Goal: Find specific page/section: Find specific page/section

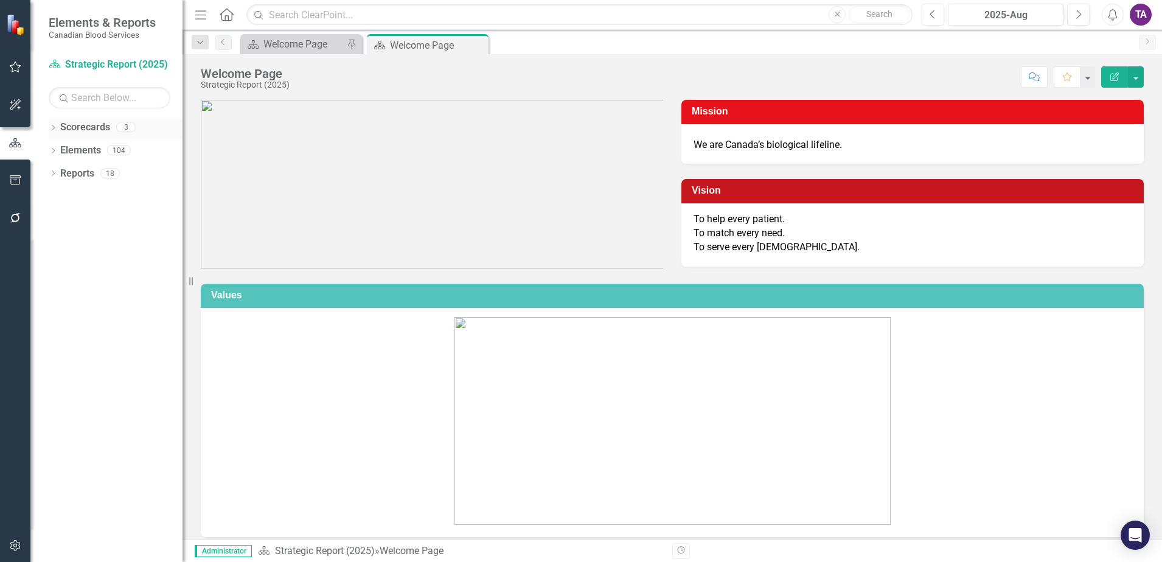
click at [73, 128] on link "Scorecards" at bounding box center [85, 127] width 50 height 14
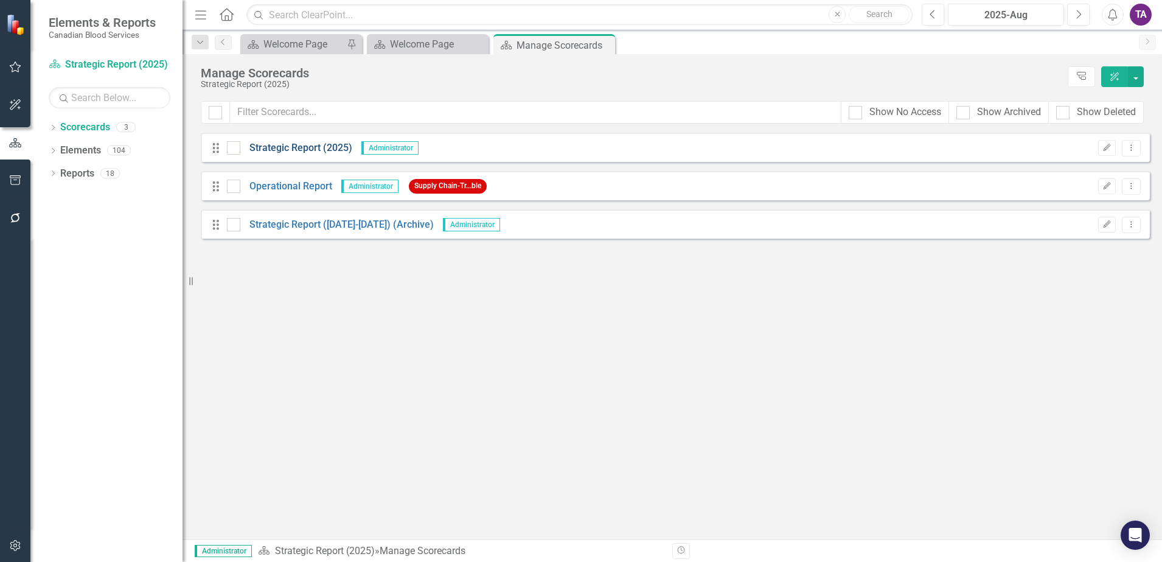
click at [293, 148] on link "Strategic Report (2025)" at bounding box center [296, 148] width 112 height 14
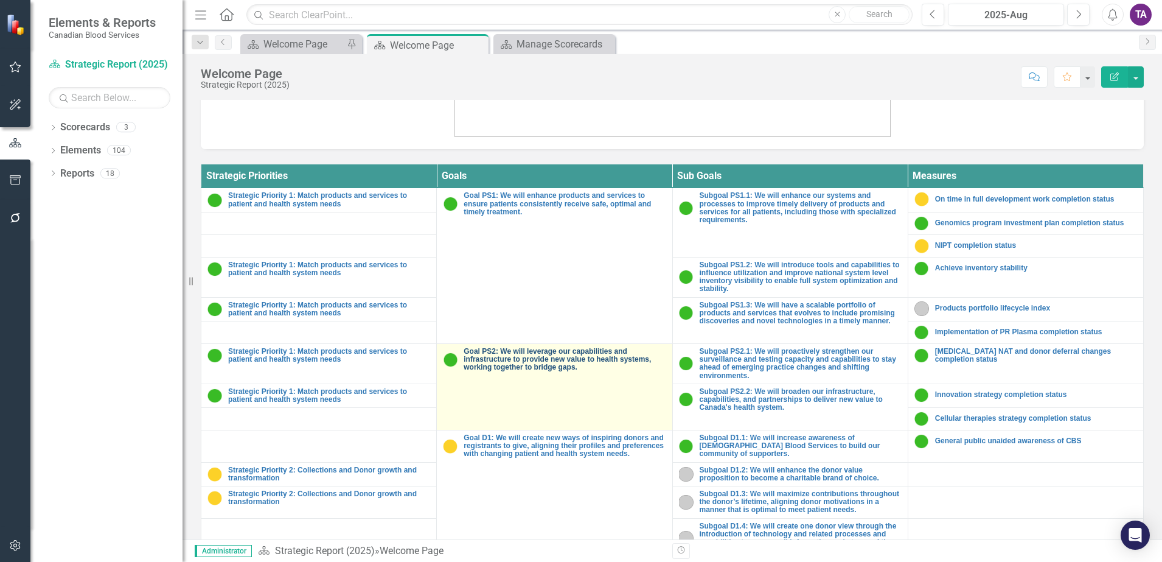
scroll to position [446, 0]
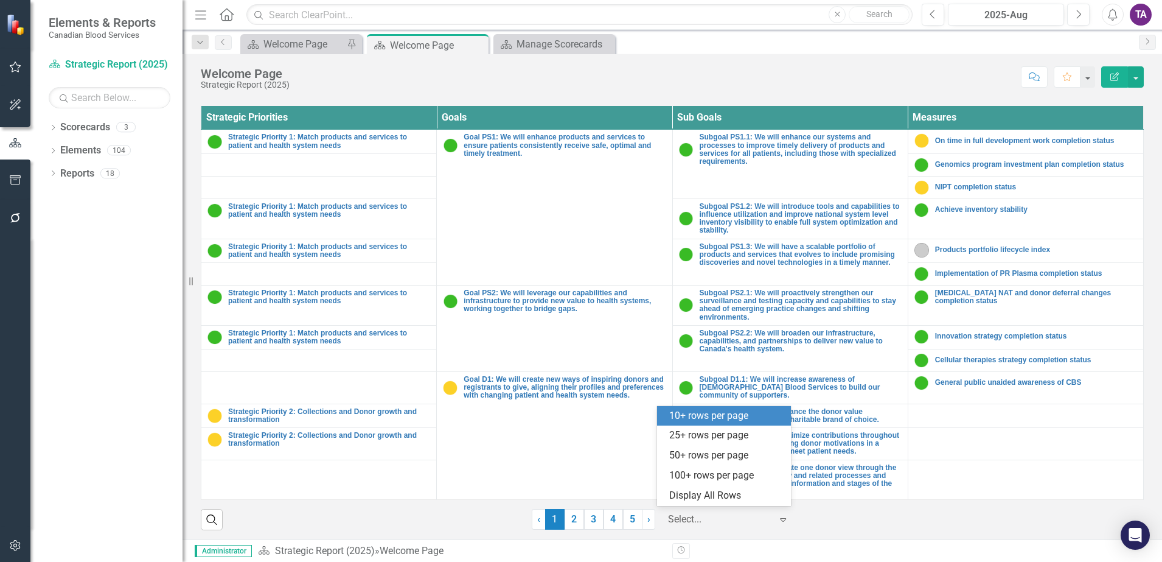
click at [711, 515] on div at bounding box center [719, 519] width 103 height 16
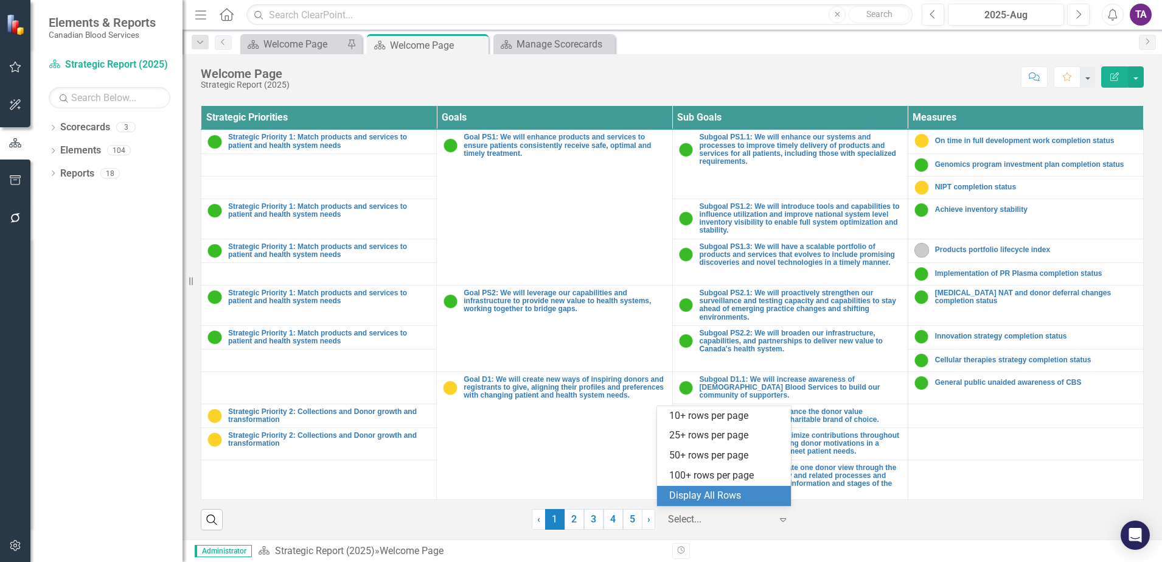
click at [709, 495] on div "Display All Rows" at bounding box center [726, 496] width 114 height 14
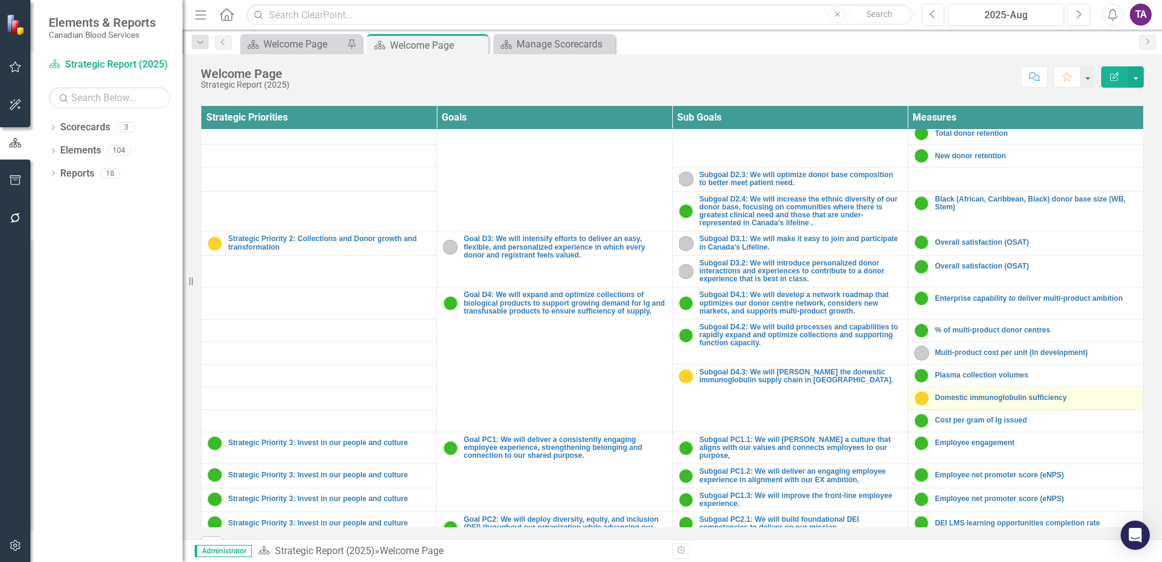
scroll to position [456, 0]
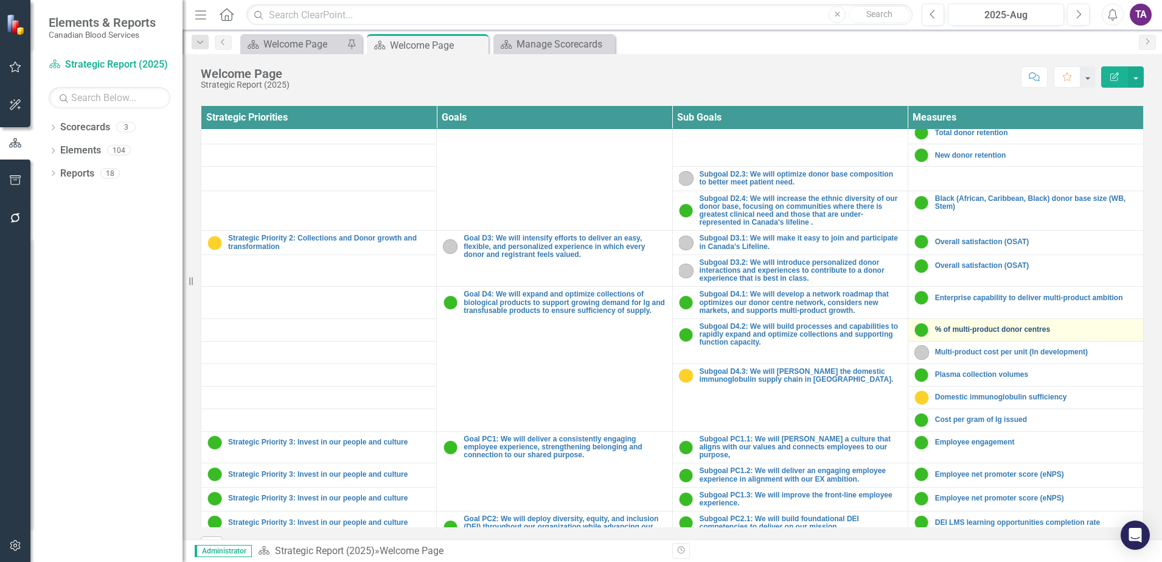
click at [952, 332] on link "% of multi-product donor centres" at bounding box center [1036, 330] width 202 height 8
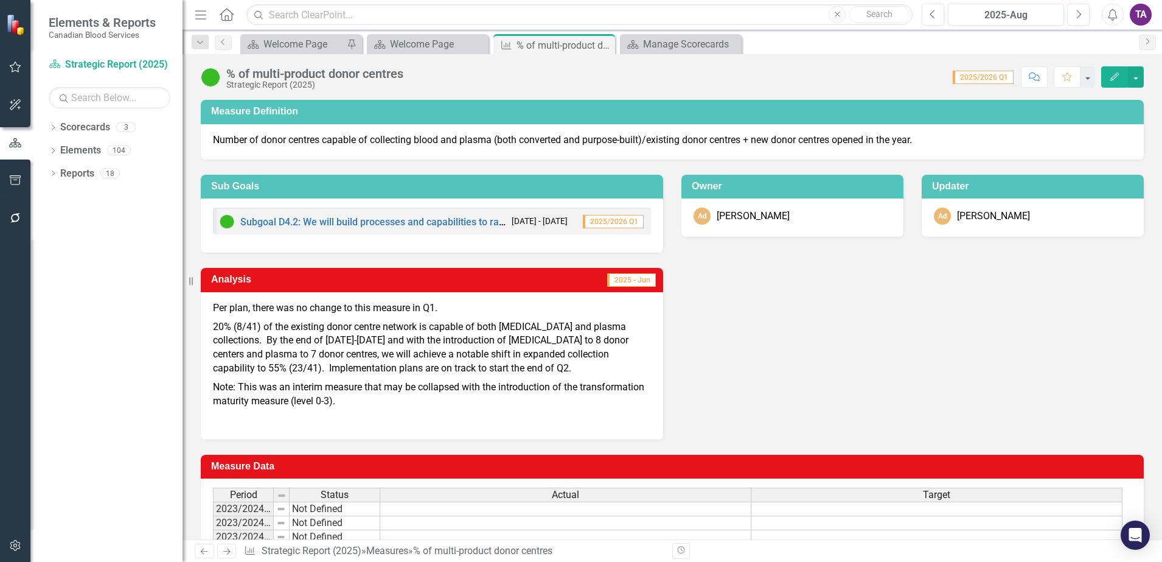
click at [216, 17] on div "Menu Home Search Close Search" at bounding box center [551, 14] width 718 height 23
click at [230, 16] on icon "Home" at bounding box center [226, 14] width 16 height 13
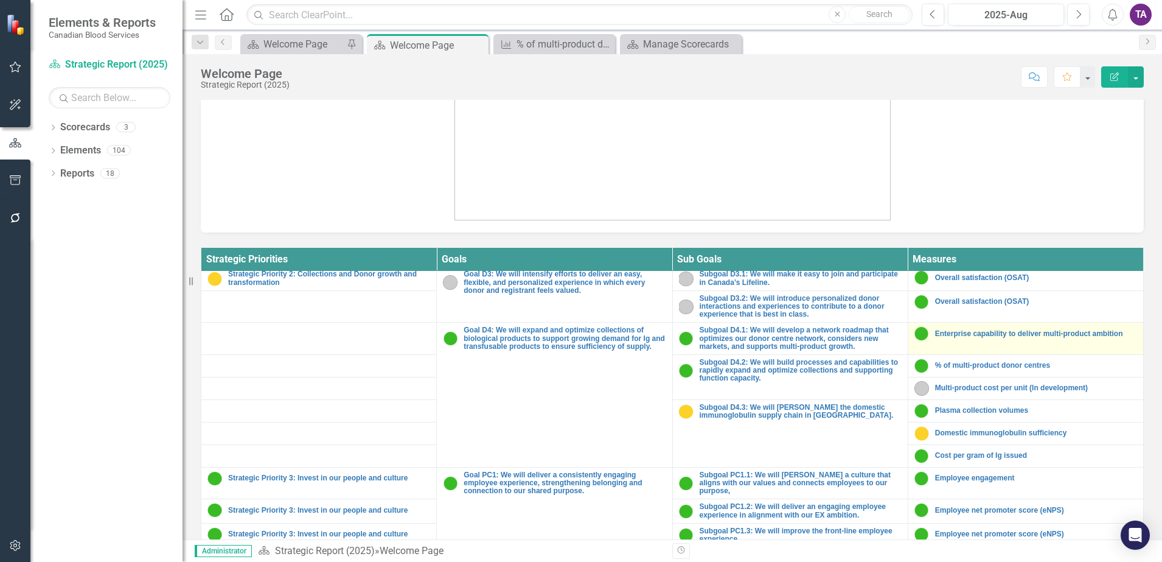
scroll to position [456, 0]
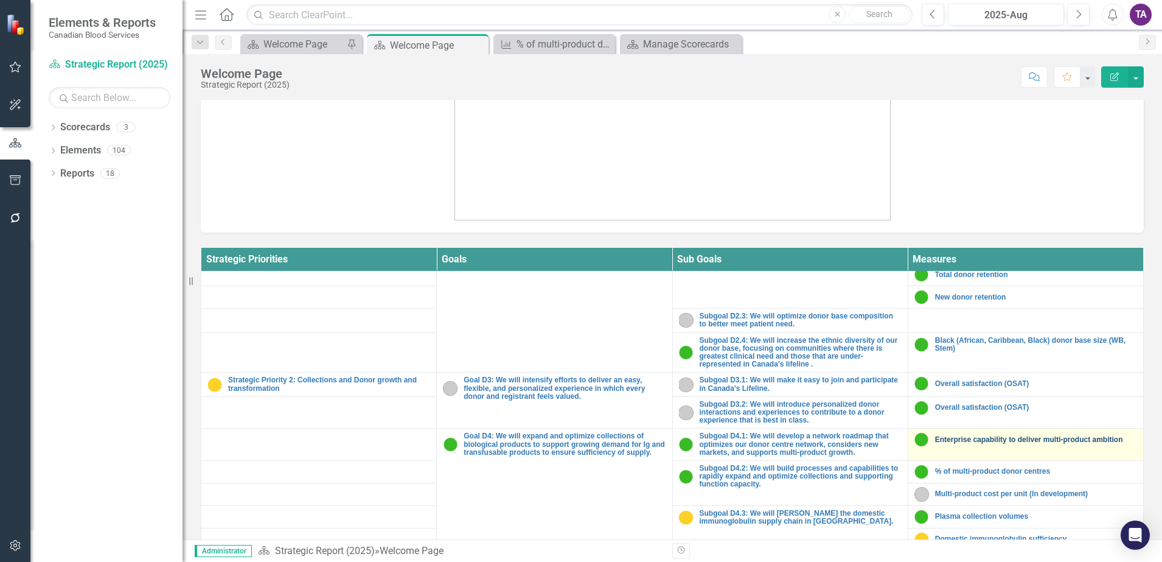
click at [965, 441] on link "Enterprise capability to deliver multi-product ambition" at bounding box center [1036, 440] width 202 height 8
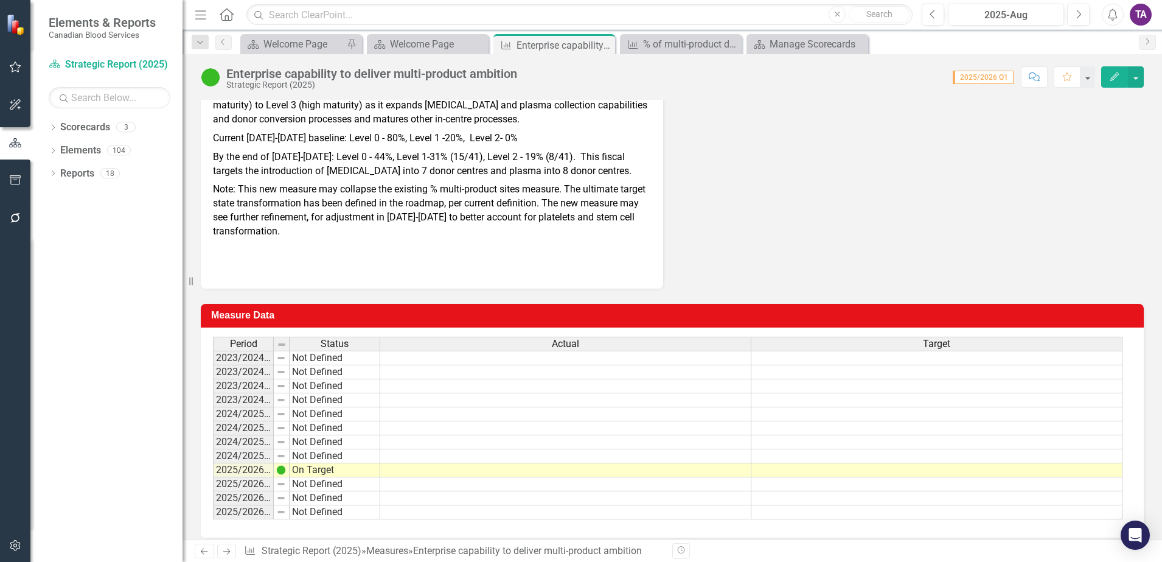
scroll to position [347, 0]
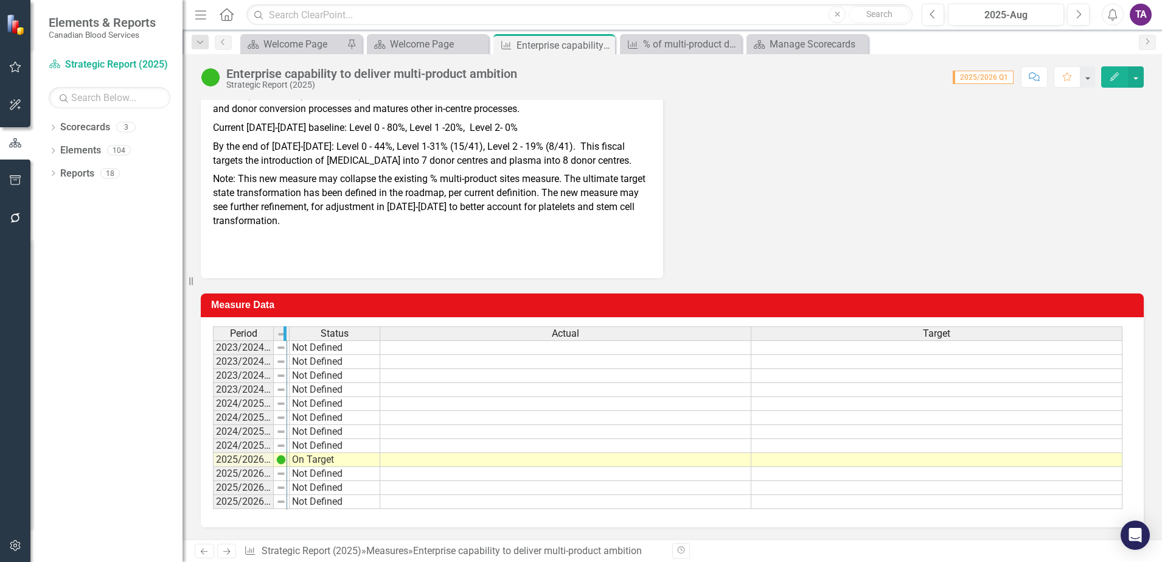
drag, startPoint x: 272, startPoint y: 336, endPoint x: 334, endPoint y: 334, distance: 62.1
